Goal: Information Seeking & Learning: Learn about a topic

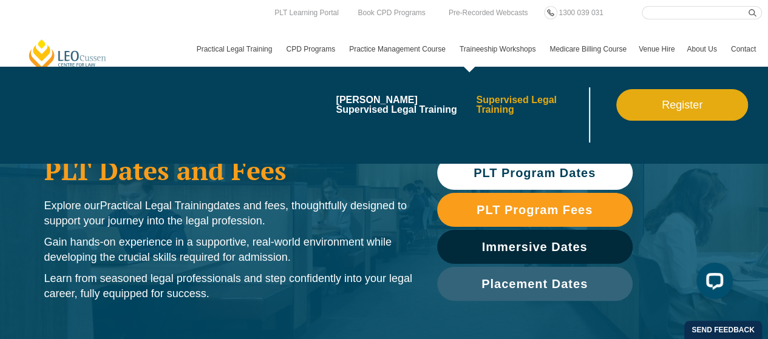
click at [504, 98] on link "Supervised Legal Training" at bounding box center [531, 104] width 110 height 19
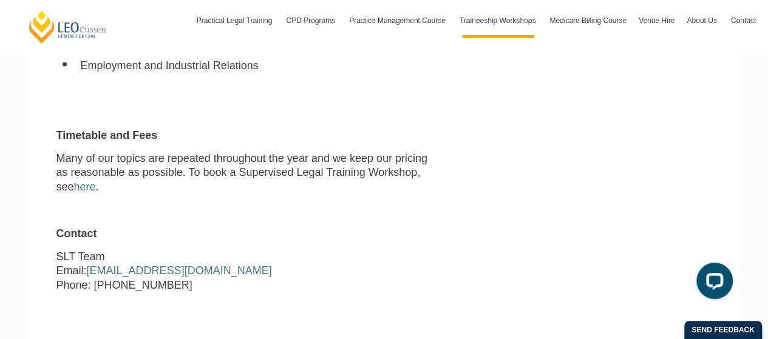
scroll to position [1169, 0]
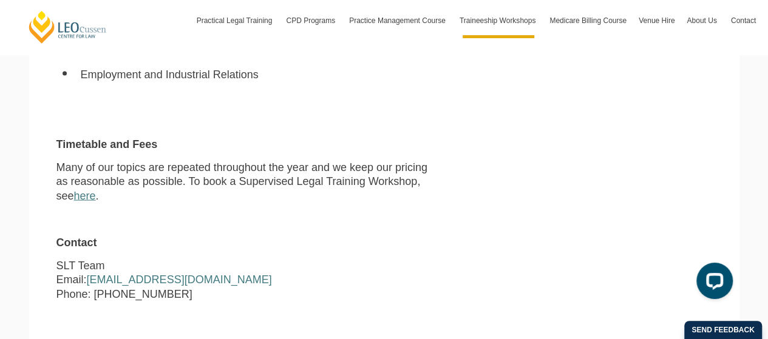
click at [91, 190] on link "here" at bounding box center [85, 196] width 22 height 12
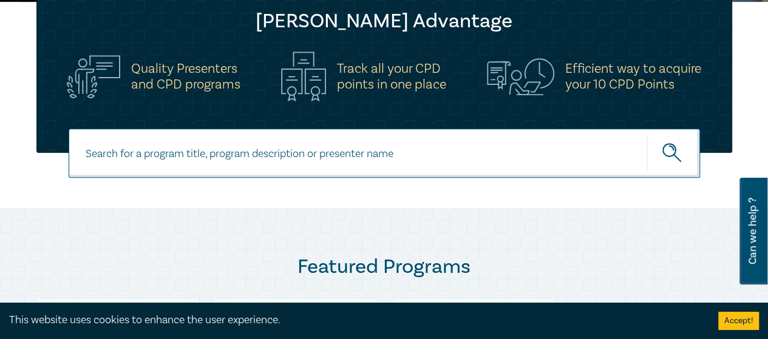
scroll to position [411, 0]
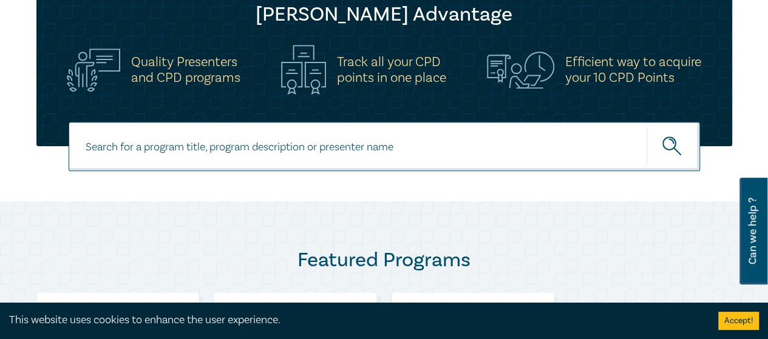
click at [351, 132] on input at bounding box center [384, 146] width 631 height 49
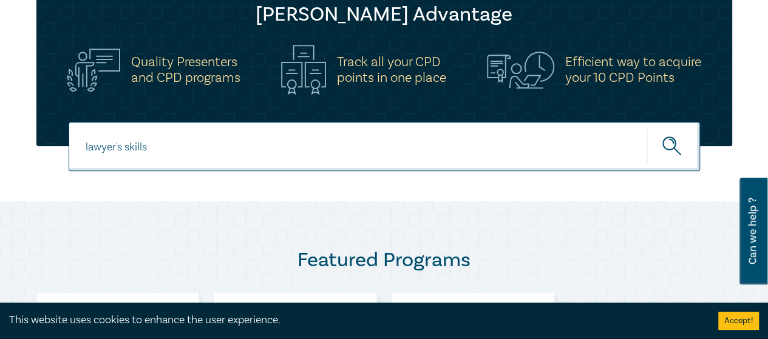
type input "lawyer's skills"
click at [646, 128] on button "submit" at bounding box center [672, 146] width 53 height 37
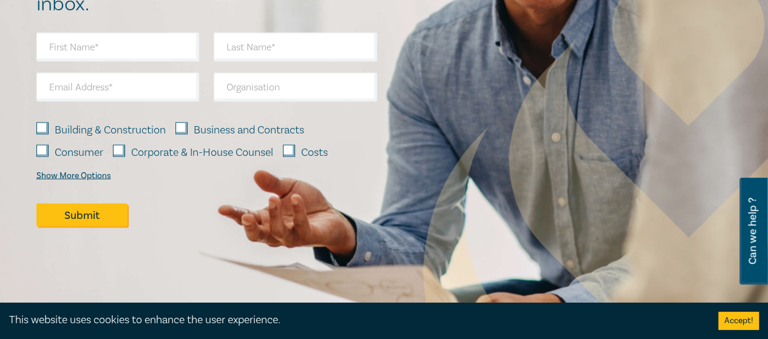
scroll to position [1190, 0]
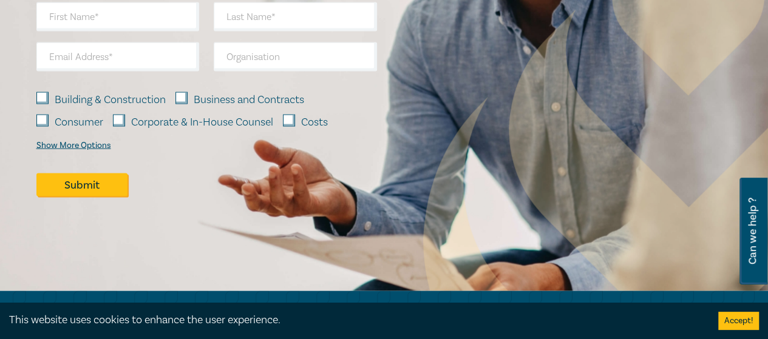
click at [314, 337] on div "This website uses cookies to enhance the user experience. Accept!" at bounding box center [384, 321] width 768 height 36
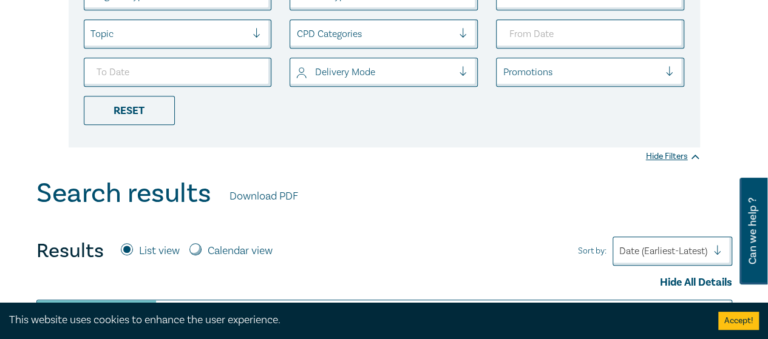
scroll to position [238, 0]
